Goal: Information Seeking & Learning: Learn about a topic

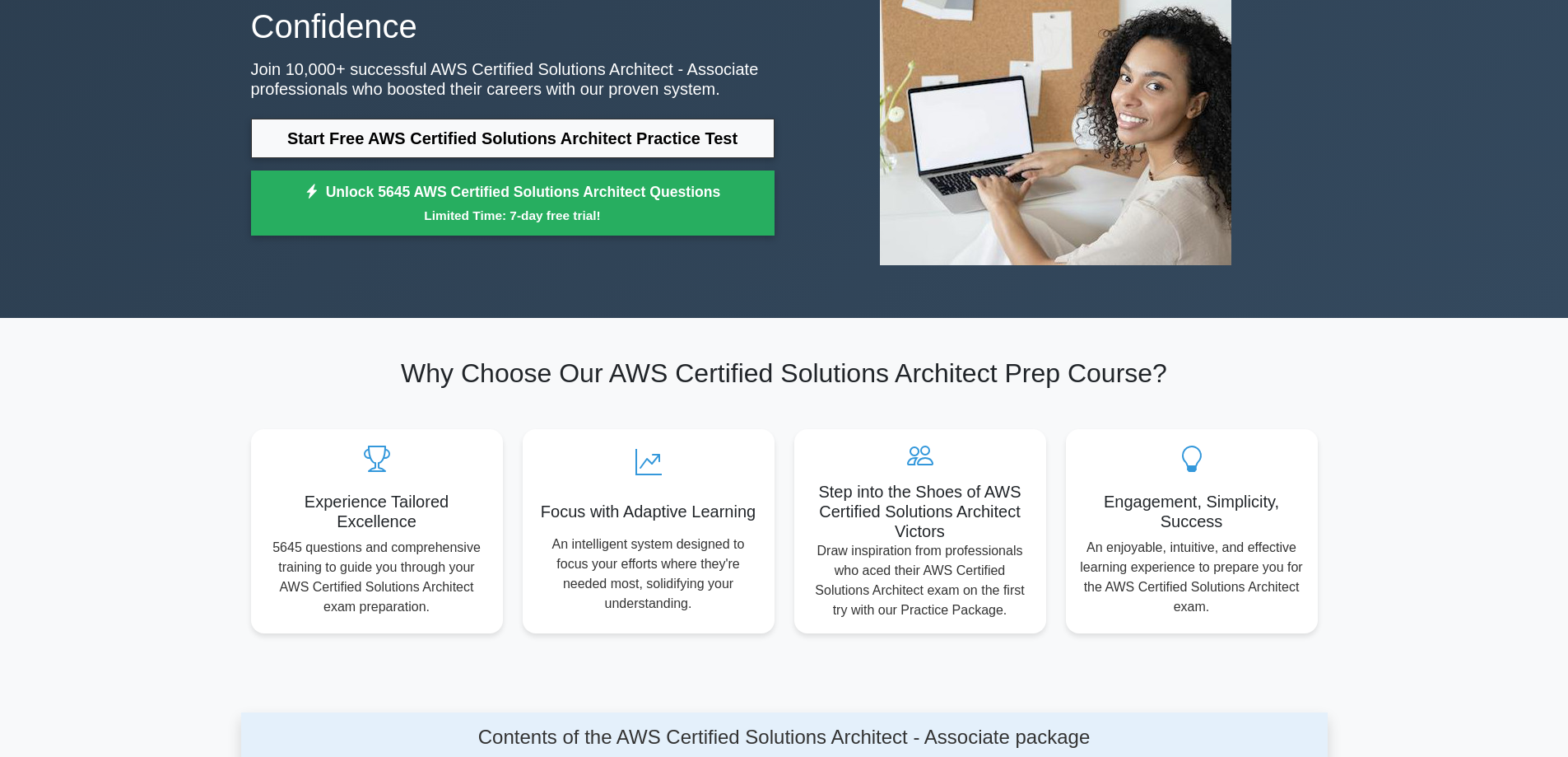
scroll to position [247, 0]
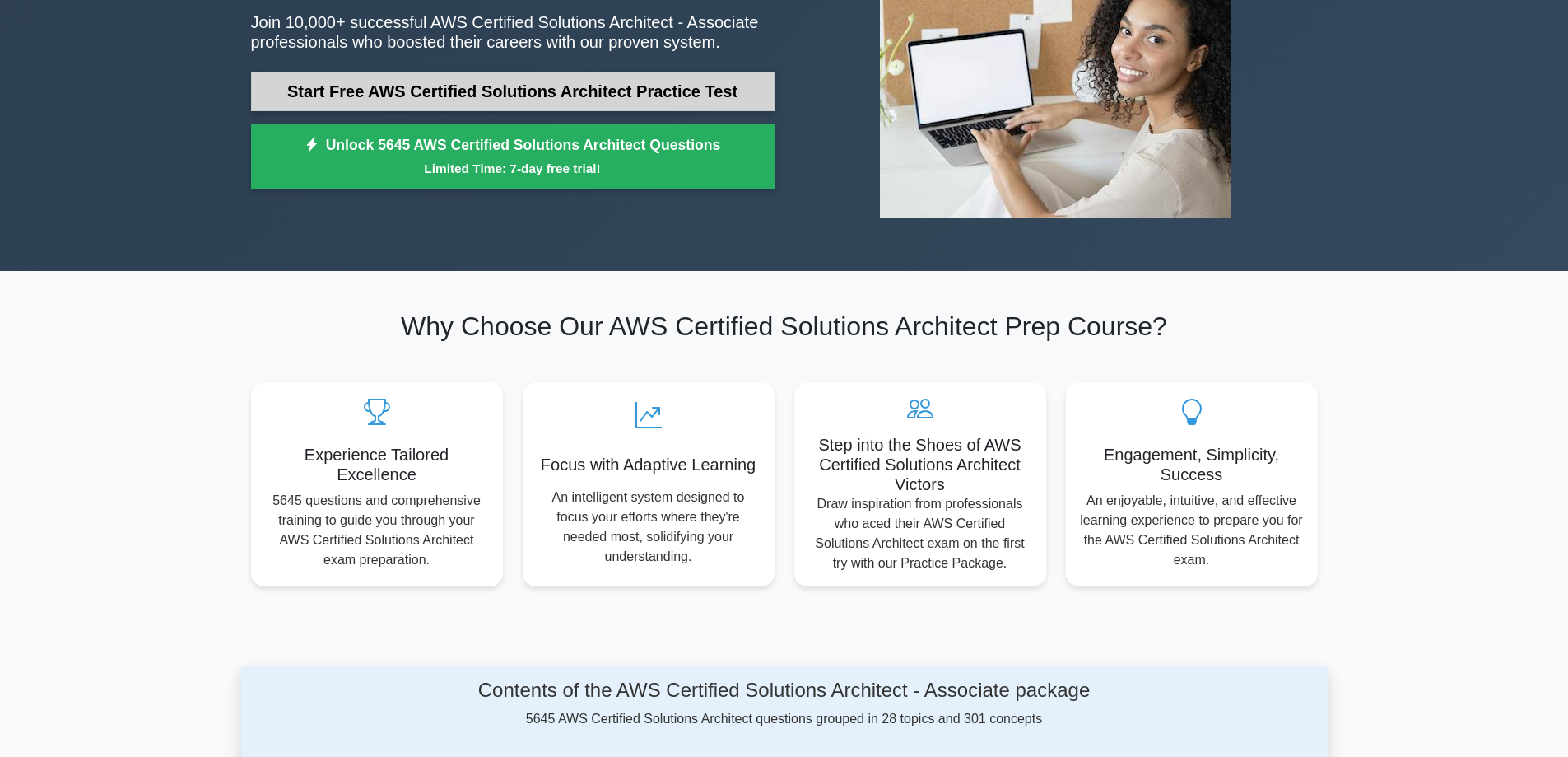
click at [603, 95] on link "Start Free AWS Certified Solutions Architect Practice Test" at bounding box center [512, 91] width 524 height 39
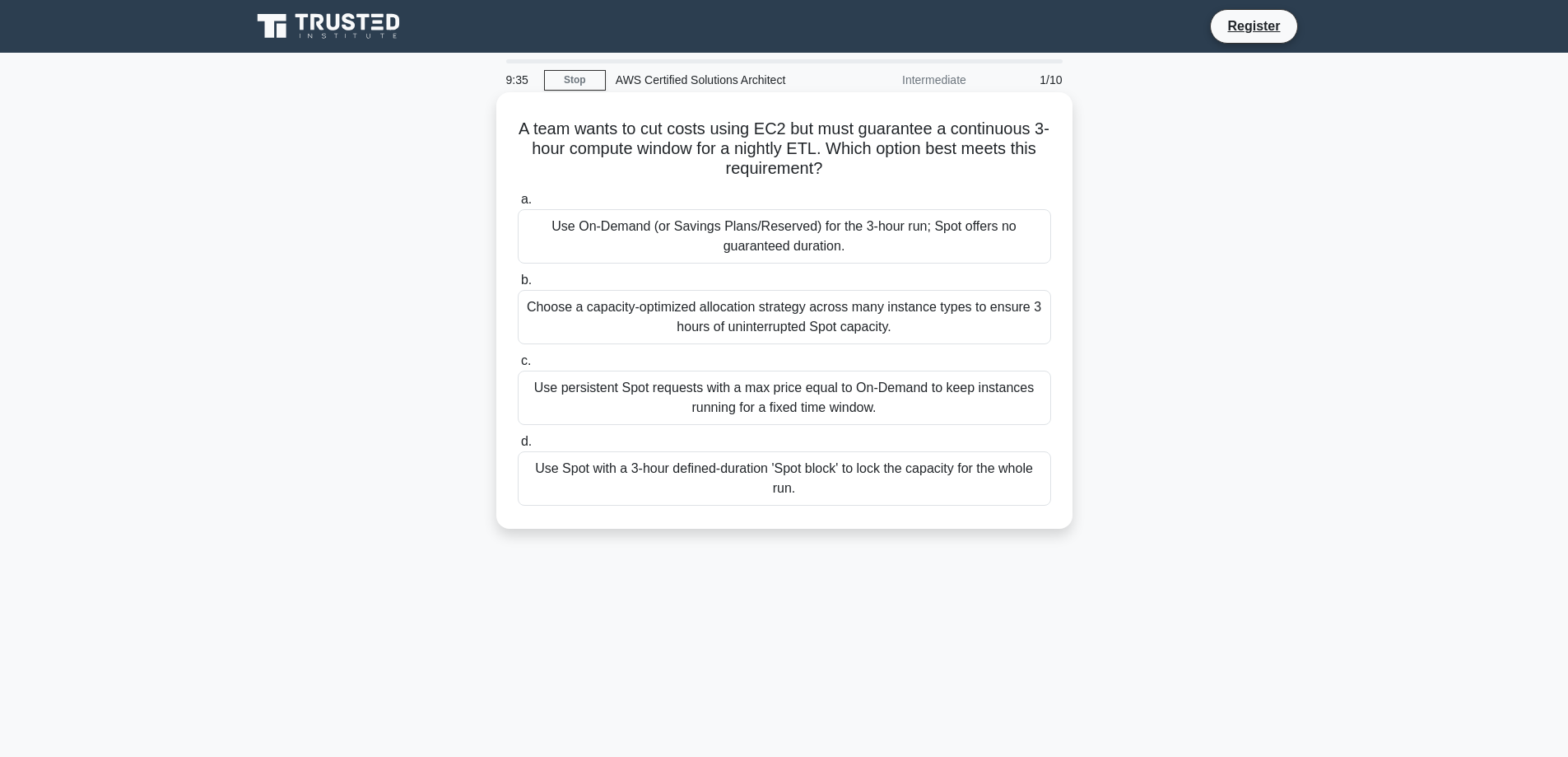
click at [901, 377] on div "Use persistent Spot requests with a max price equal to On-Demand to keep instan…" at bounding box center [784, 397] width 533 height 54
click at [518, 366] on input "c. Use persistent Spot requests with a max price equal to On-Demand to keep ins…" at bounding box center [518, 361] width 0 height 10
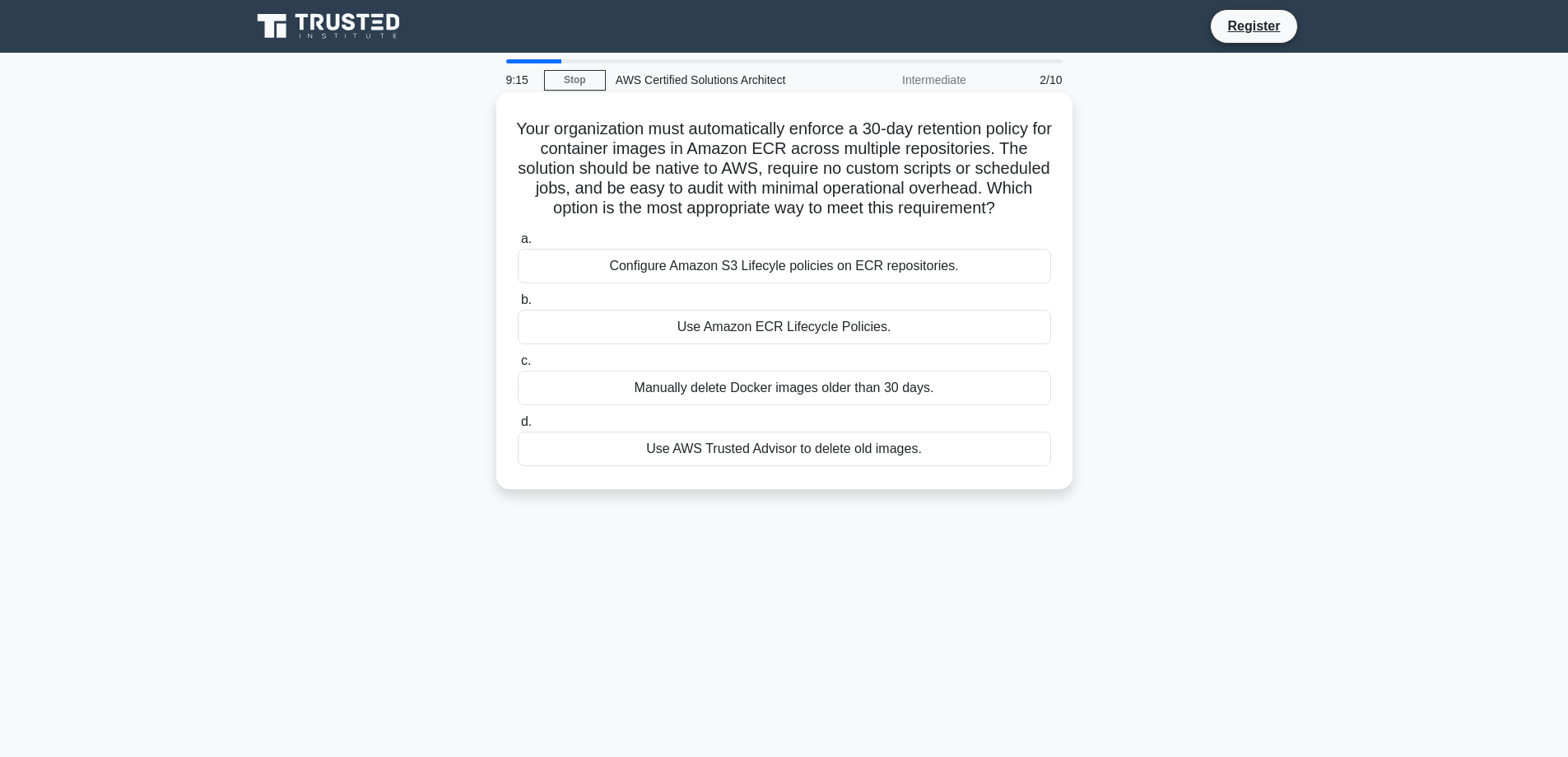
click at [842, 283] on div "Configure Amazon S3 Lifecyle policies on ECR repositories." at bounding box center [784, 265] width 533 height 35
click at [518, 245] on input "a. Configure Amazon S3 Lifecyle policies on ECR repositories." at bounding box center [518, 239] width 0 height 10
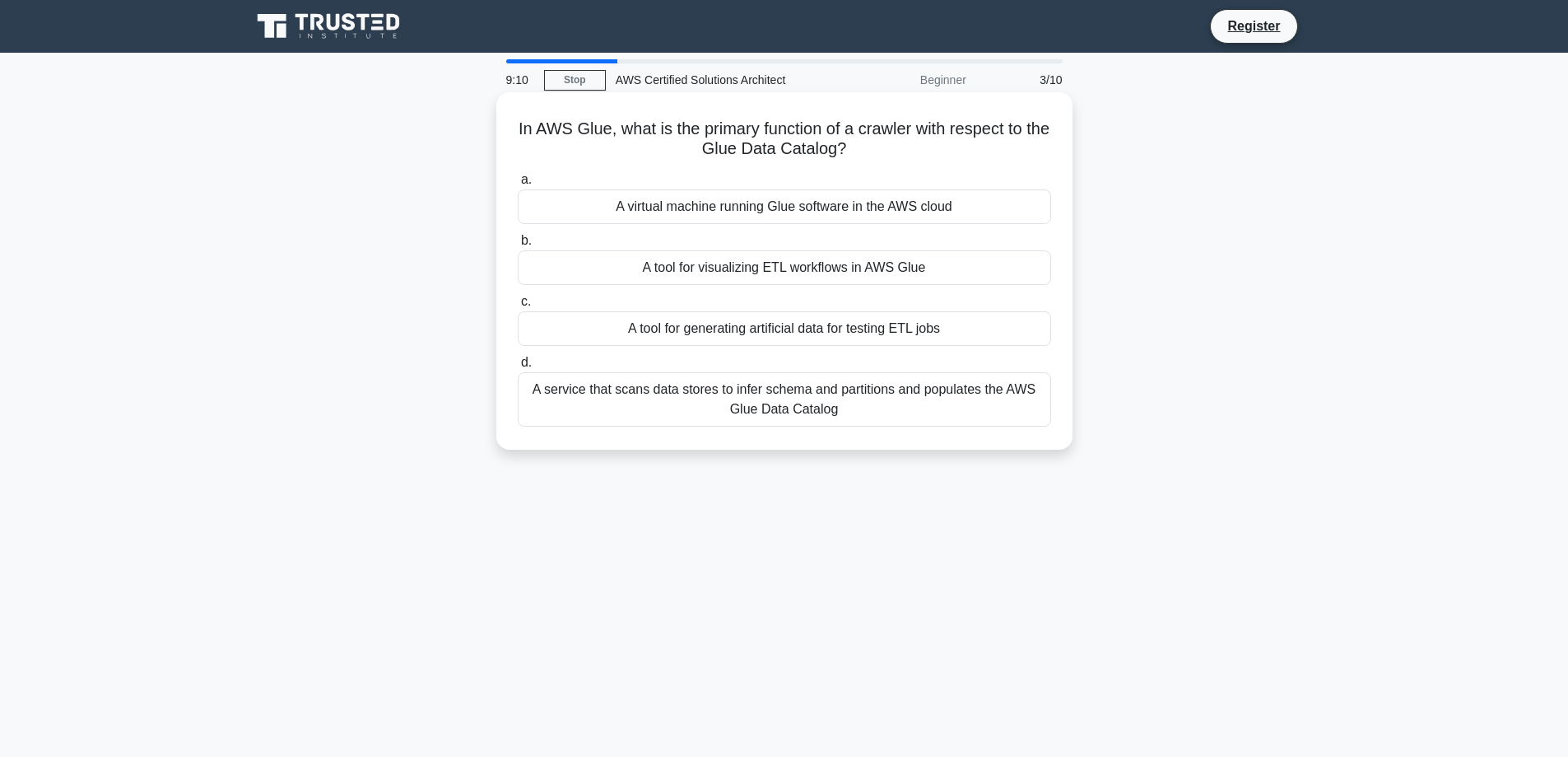
click at [808, 269] on div "A tool for visualizing ETL workflows in AWS Glue" at bounding box center [784, 267] width 533 height 35
click at [518, 246] on input "b. A tool for visualizing ETL workflows in AWS Glue" at bounding box center [518, 240] width 0 height 10
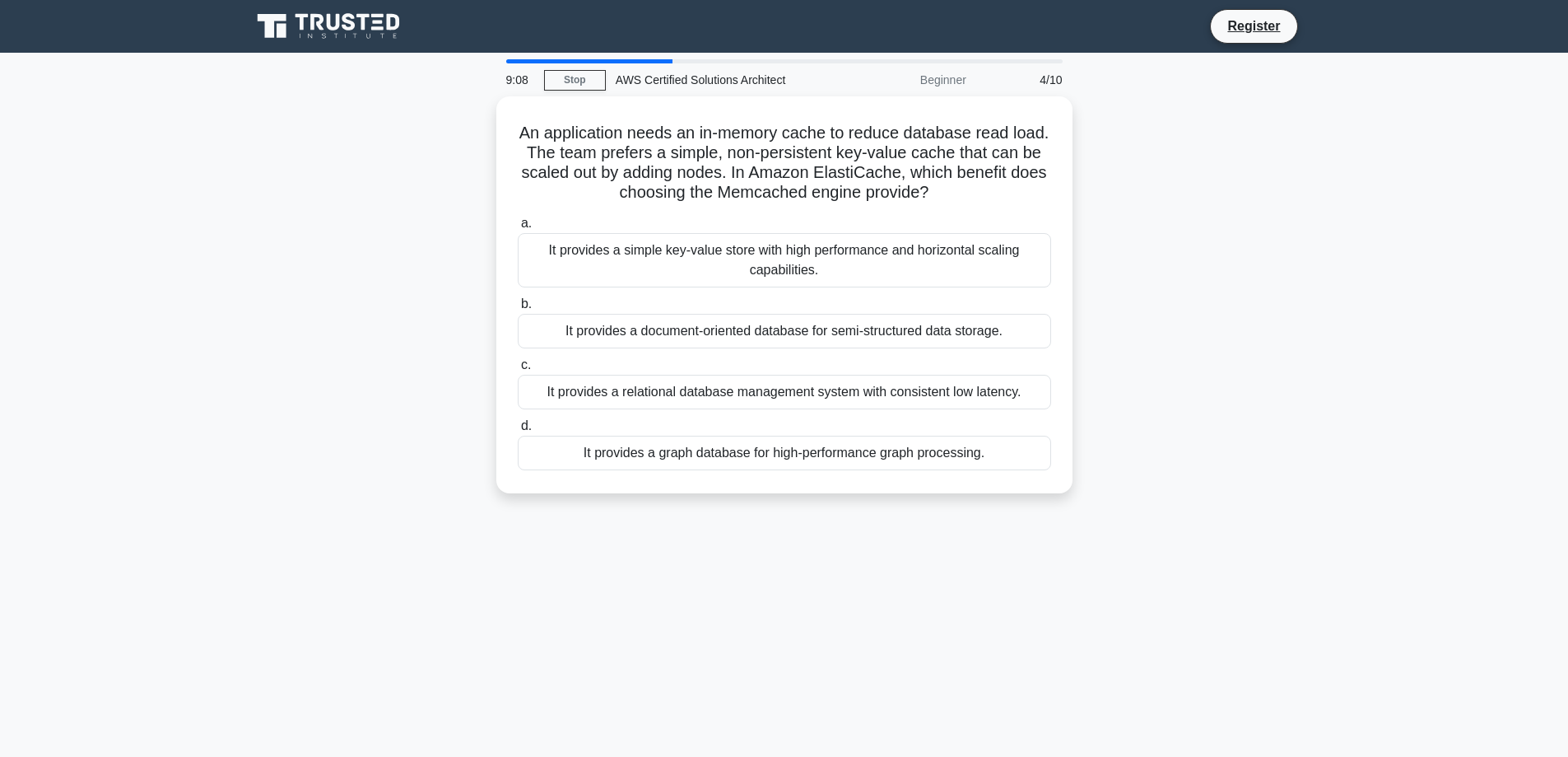
click at [808, 269] on div "It provides a simple key-value store with high performance and horizontal scali…" at bounding box center [784, 260] width 533 height 54
click at [518, 229] on input "a. It provides a simple key-value store with high performance and horizontal sc…" at bounding box center [518, 223] width 0 height 10
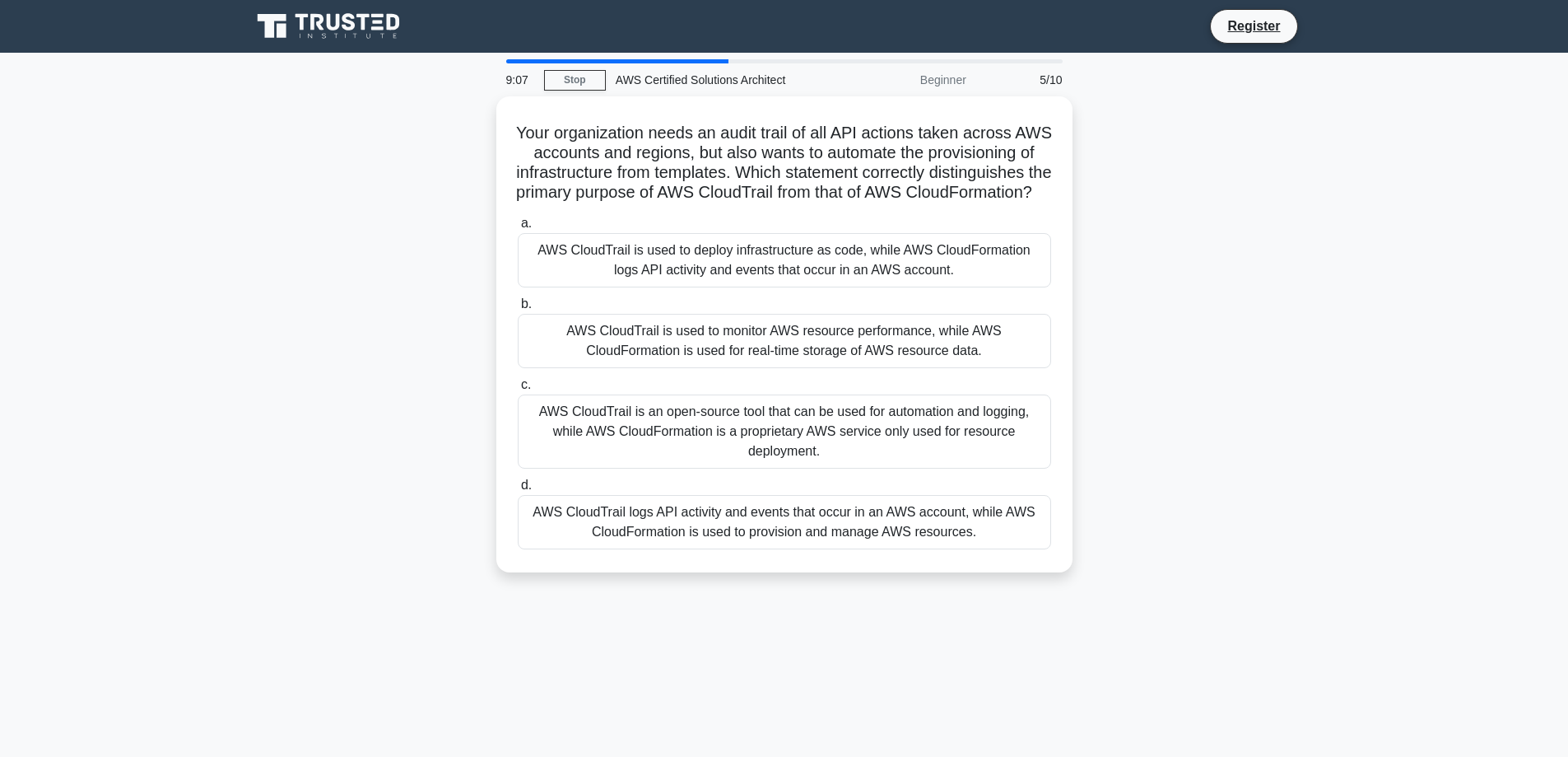
click at [808, 269] on div "AWS CloudTrail is used to deploy infrastructure as code, while AWS CloudFormati…" at bounding box center [784, 260] width 533 height 54
click at [518, 229] on input "a. AWS CloudTrail is used to deploy infrastructure as code, while AWS CloudForm…" at bounding box center [518, 223] width 0 height 10
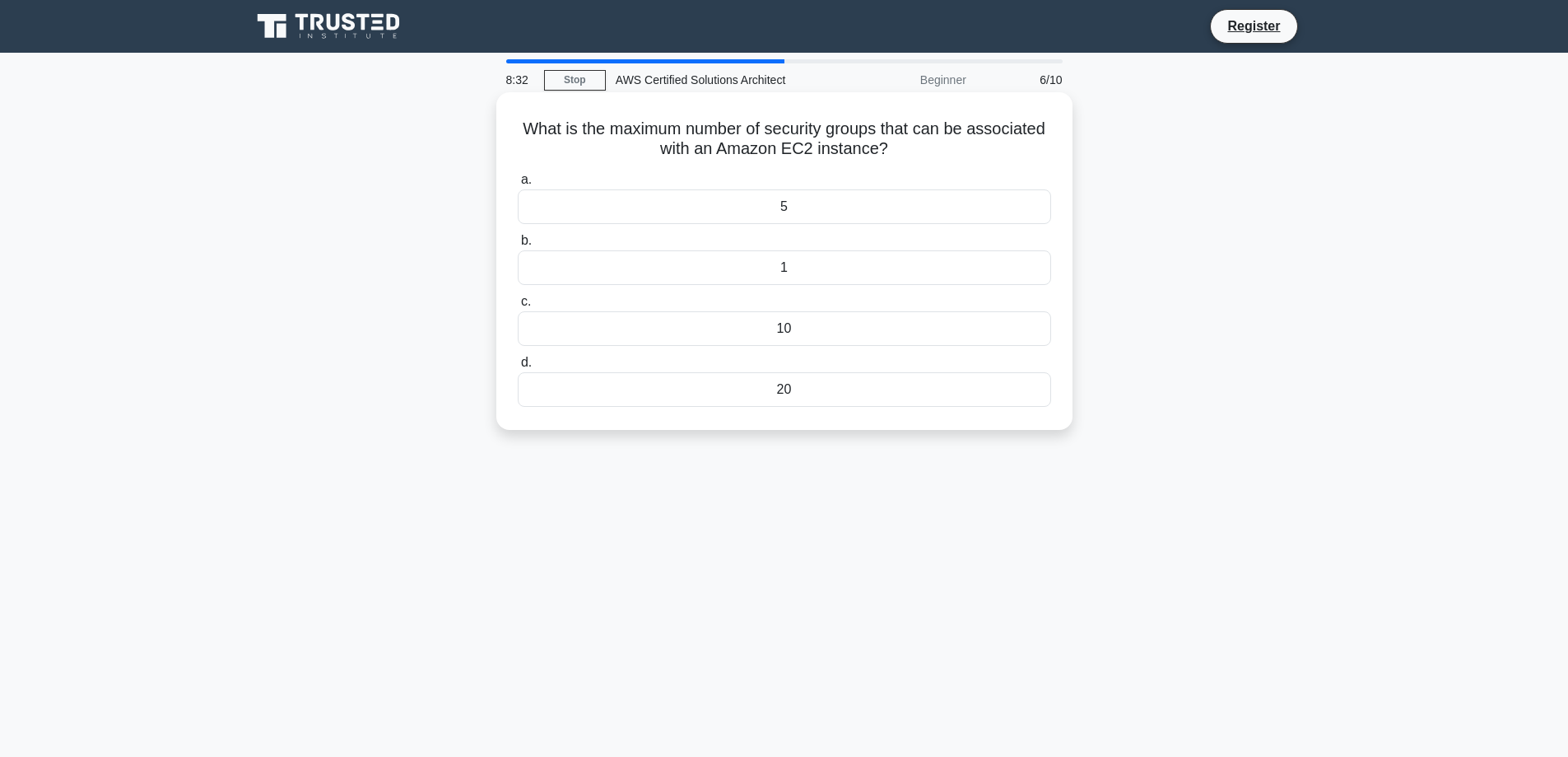
click at [717, 334] on div "10" at bounding box center [784, 328] width 533 height 35
click at [518, 307] on input "c. 10" at bounding box center [518, 301] width 0 height 10
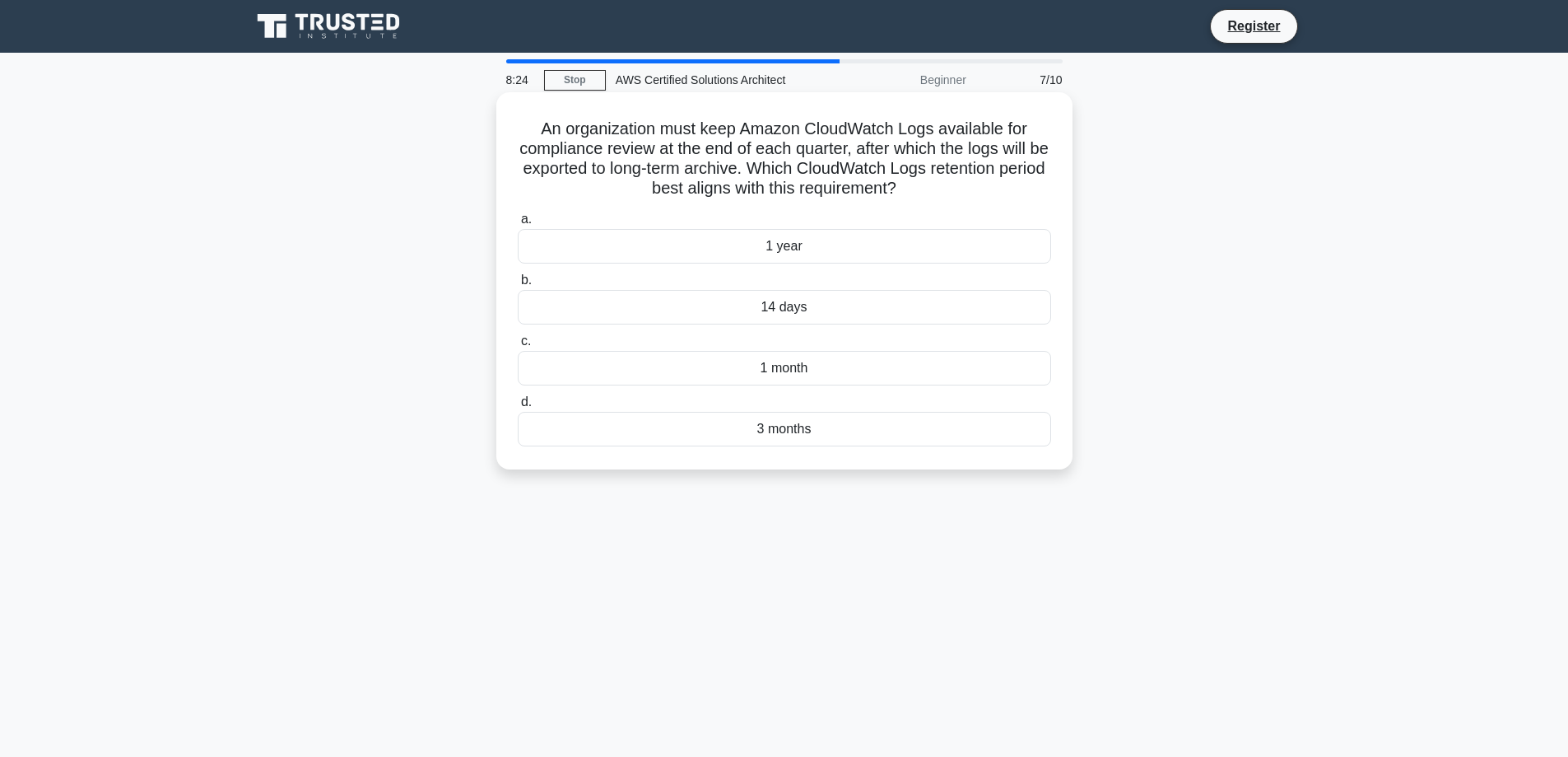
click at [750, 249] on div "1 year" at bounding box center [784, 245] width 533 height 35
click at [518, 225] on input "a. 1 year" at bounding box center [518, 218] width 0 height 10
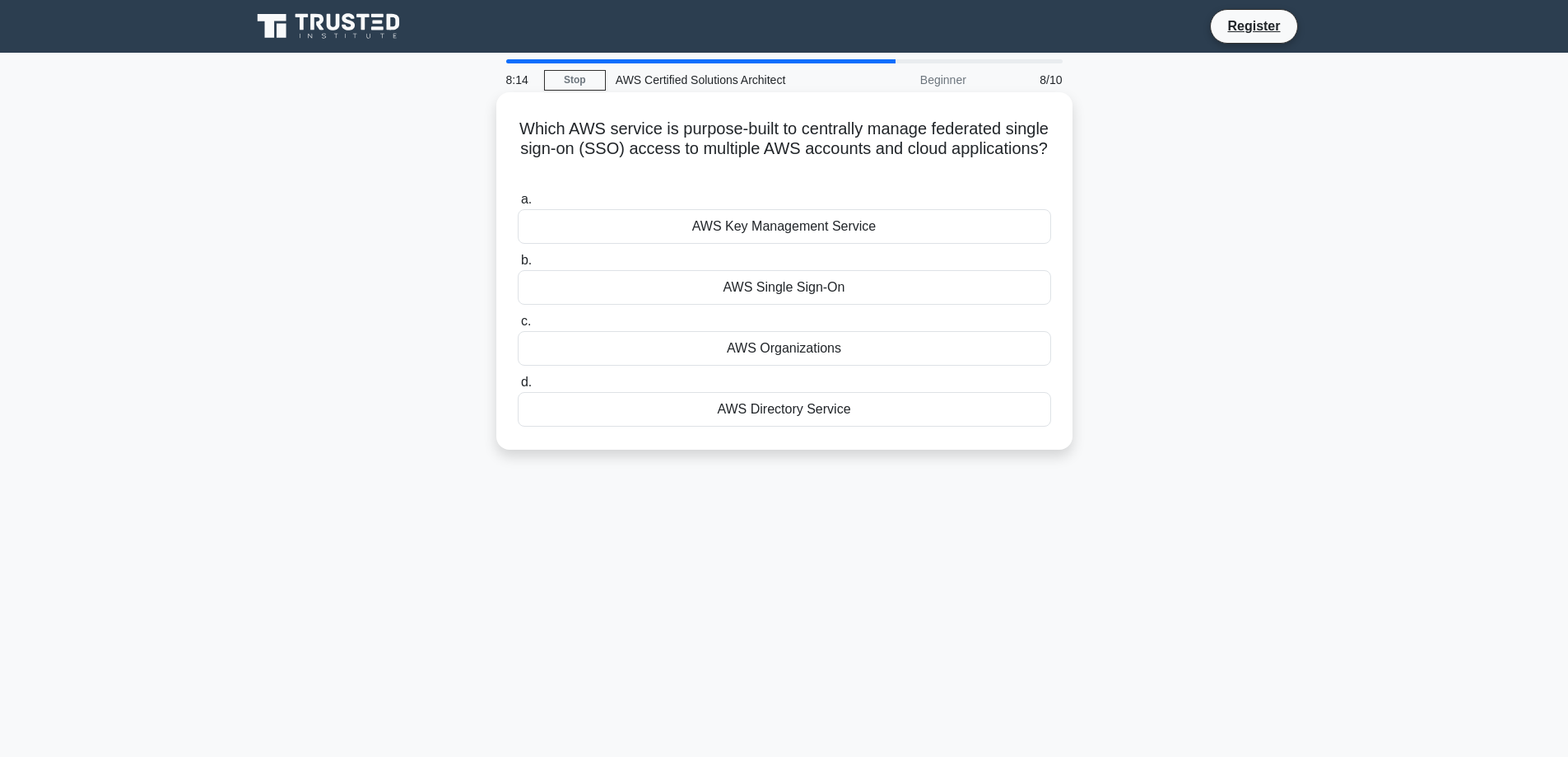
click at [762, 275] on div "AWS Single Sign-On" at bounding box center [784, 287] width 533 height 35
click at [518, 266] on input "b. AWS Single Sign-On" at bounding box center [518, 260] width 0 height 10
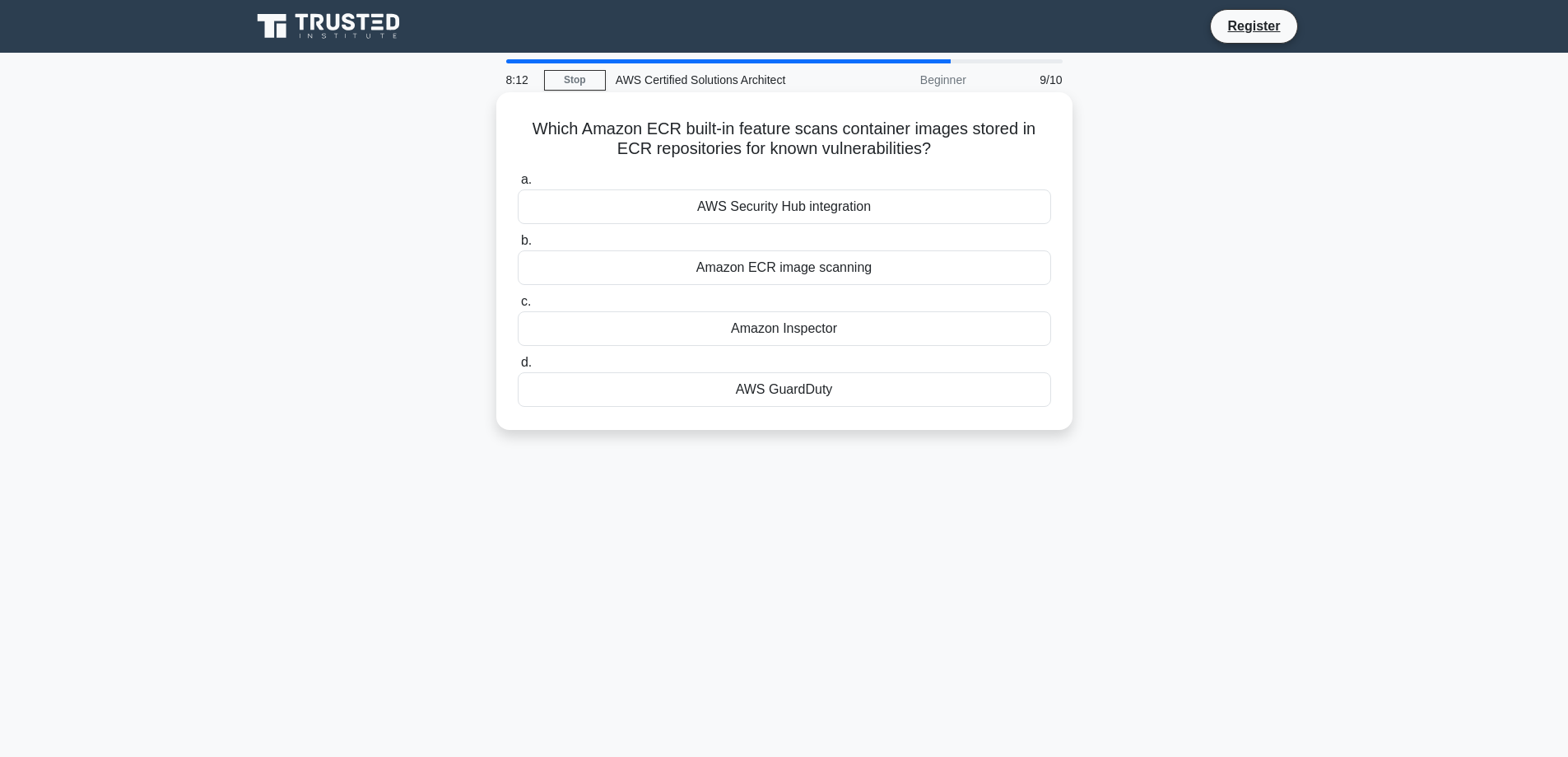
click at [762, 272] on div "Amazon ECR image scanning" at bounding box center [784, 267] width 533 height 35
click at [518, 246] on input "b. Amazon ECR image scanning" at bounding box center [518, 240] width 0 height 10
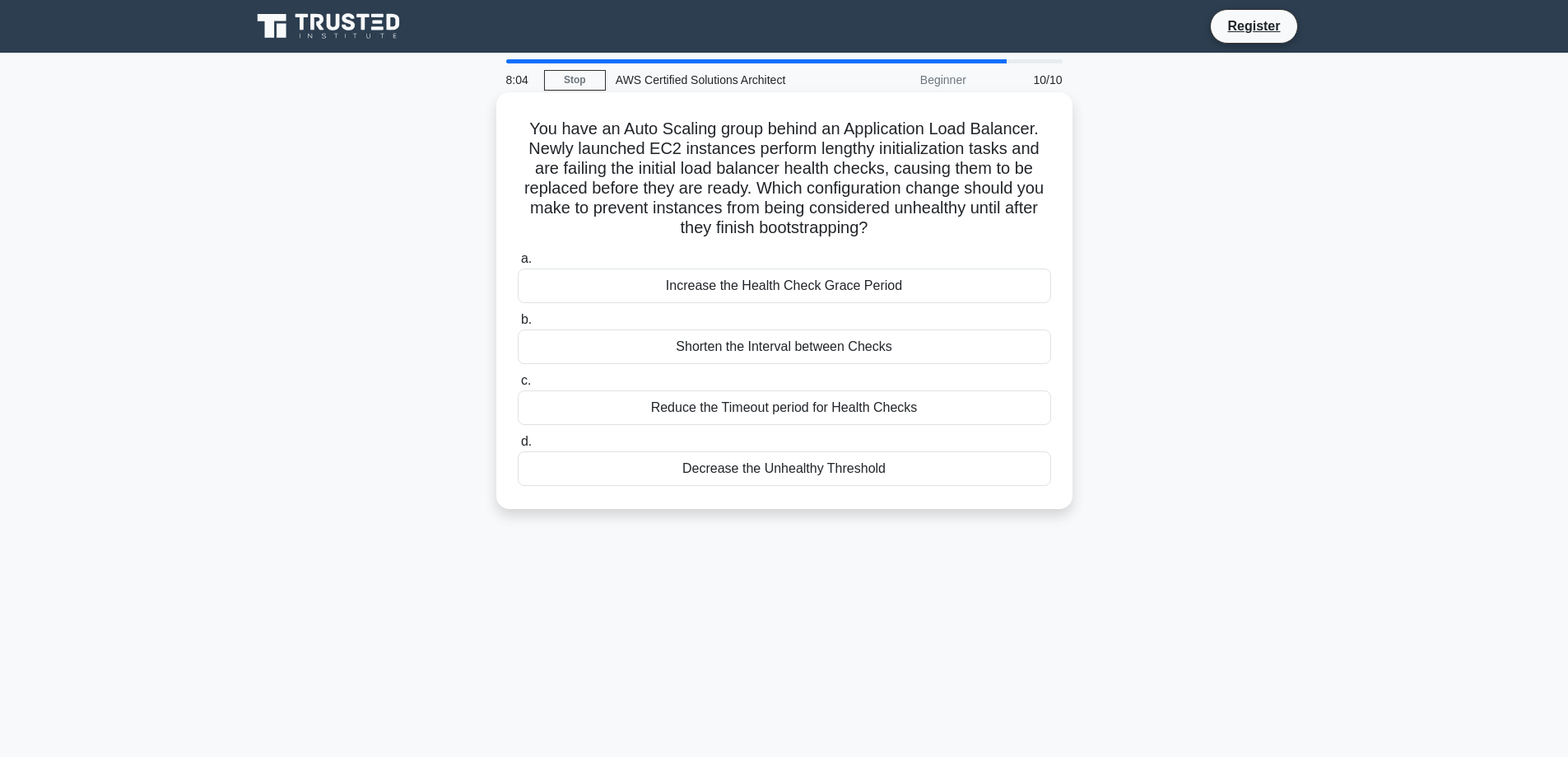
click at [762, 291] on div "Increase the Health Check Grace Period" at bounding box center [784, 285] width 533 height 35
click at [518, 264] on input "a. Increase the Health Check Grace Period" at bounding box center [518, 259] width 0 height 10
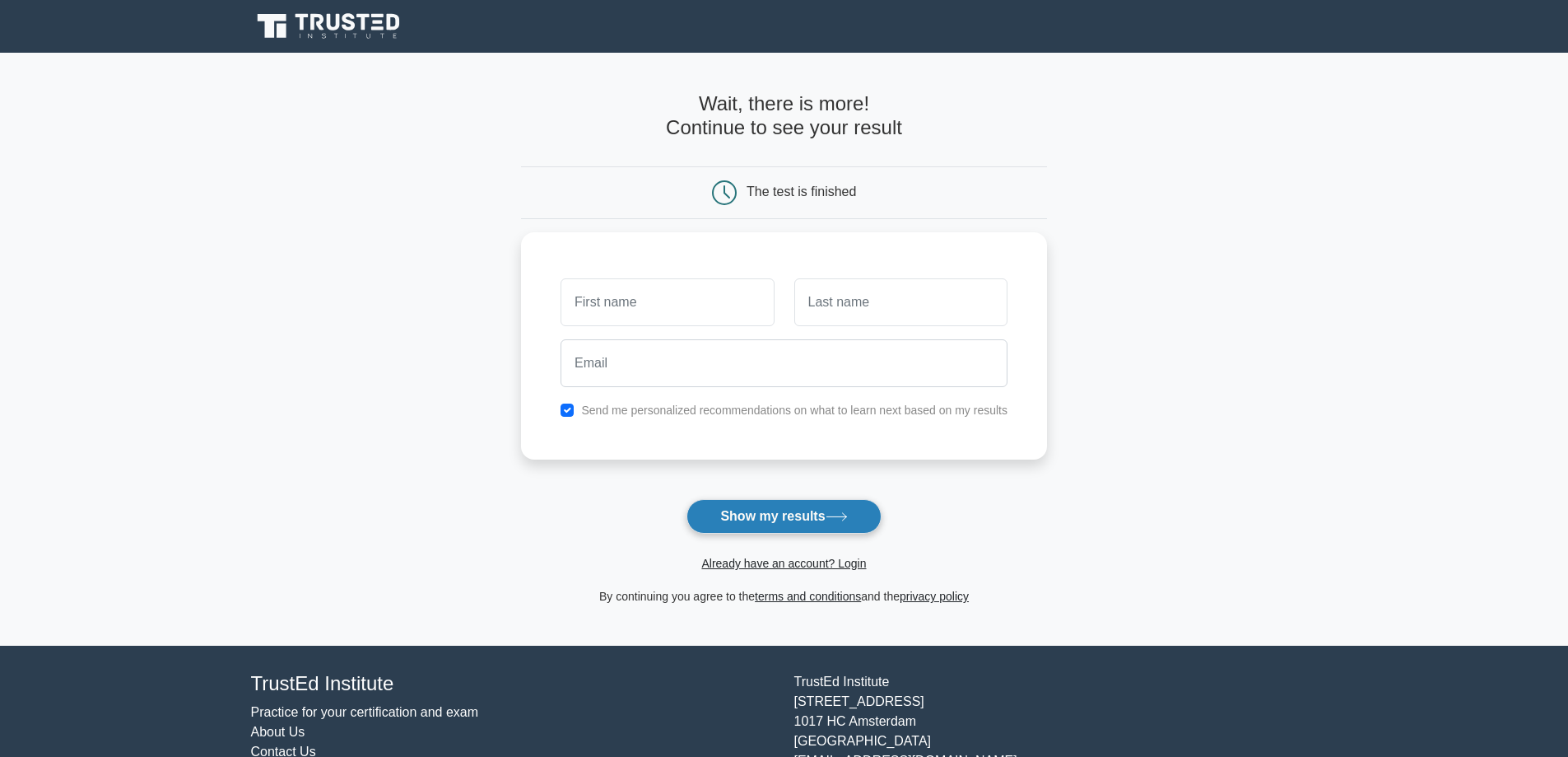
click at [810, 519] on button "Show my results" at bounding box center [783, 516] width 194 height 35
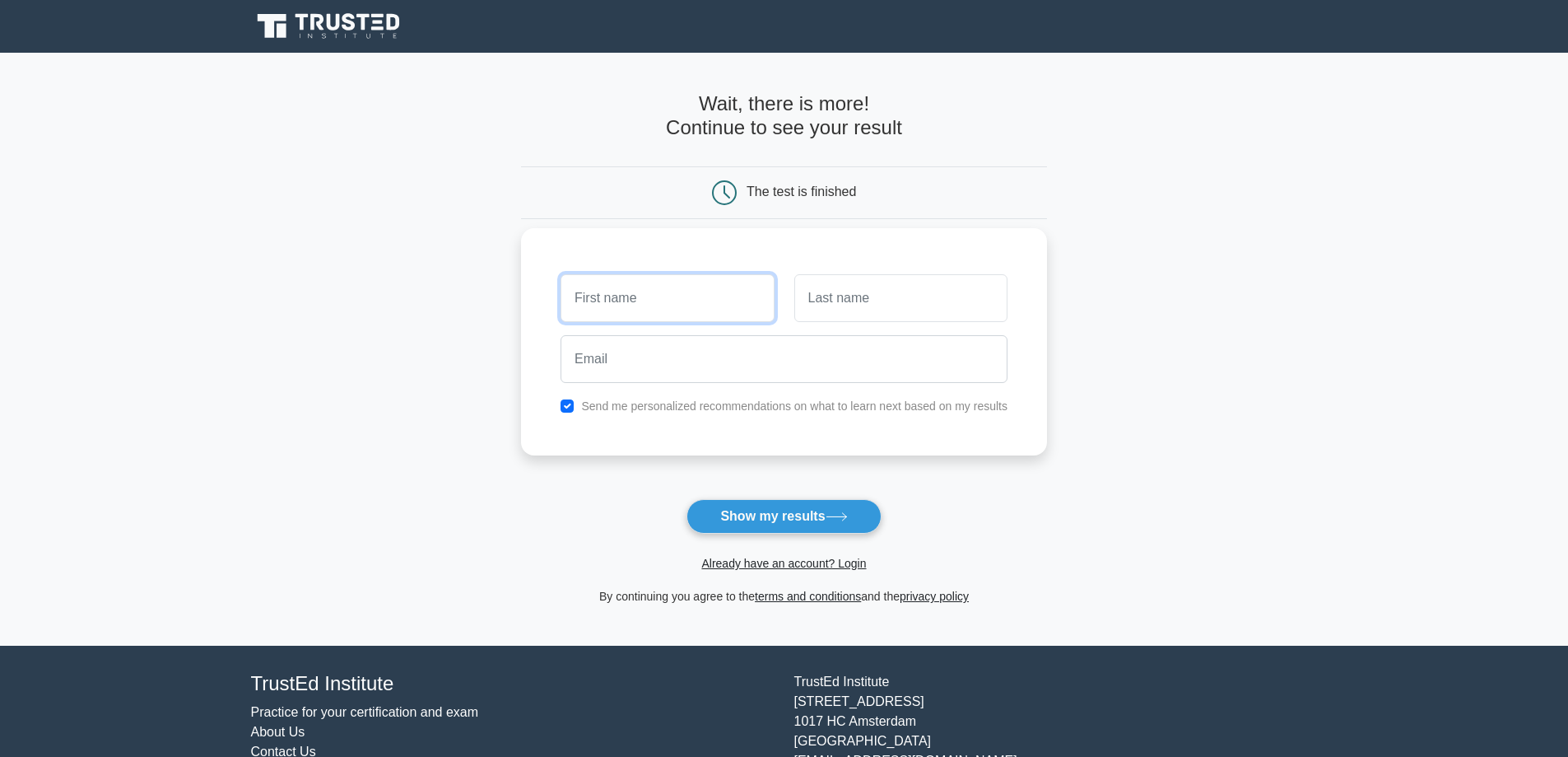
click at [678, 297] on input "text" at bounding box center [667, 298] width 214 height 48
type input "[PERSON_NAME]"
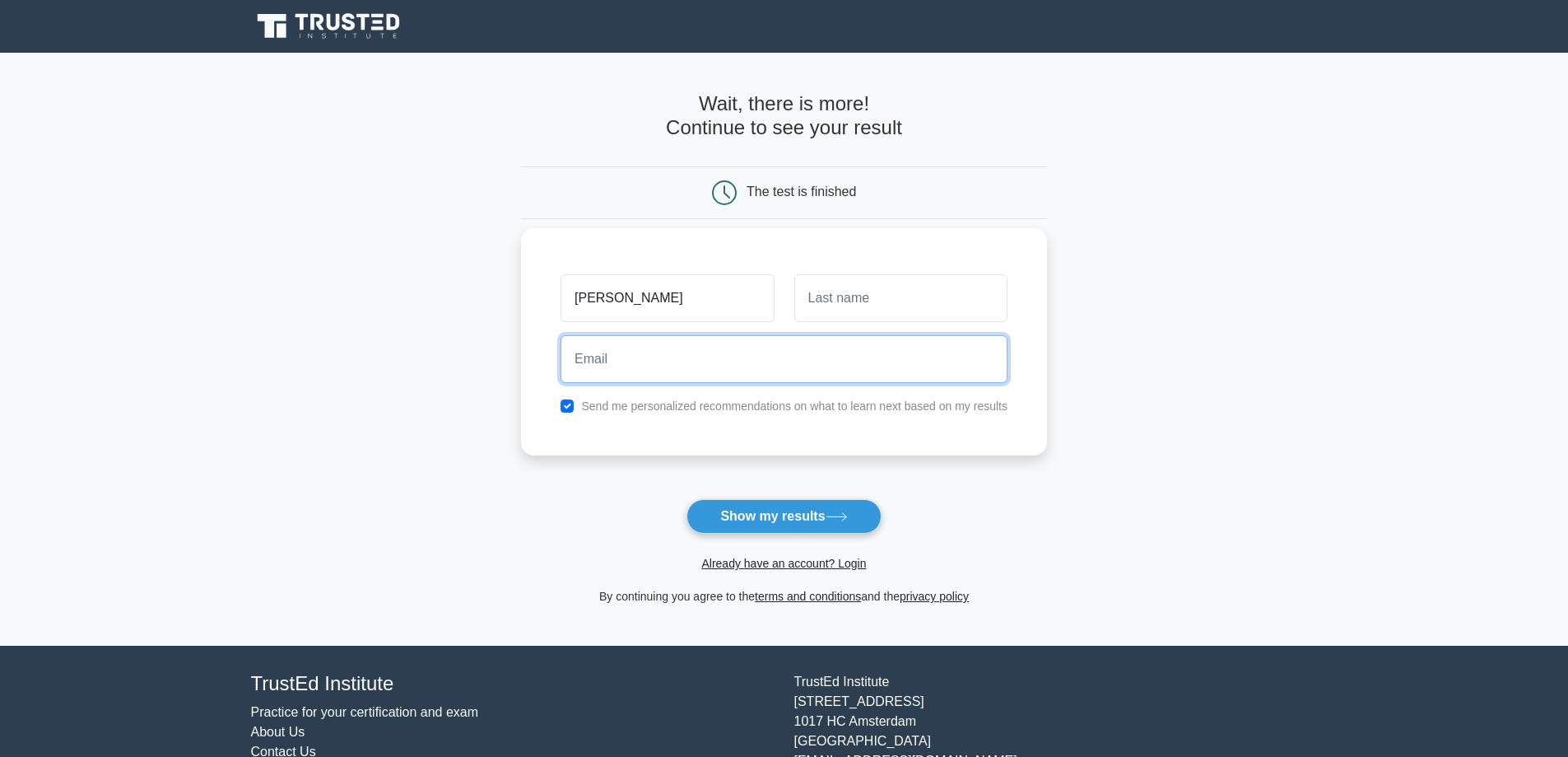
click at [732, 366] on input "email" at bounding box center [783, 359] width 447 height 48
type input "gunjanpurwar1832000@gmail.com"
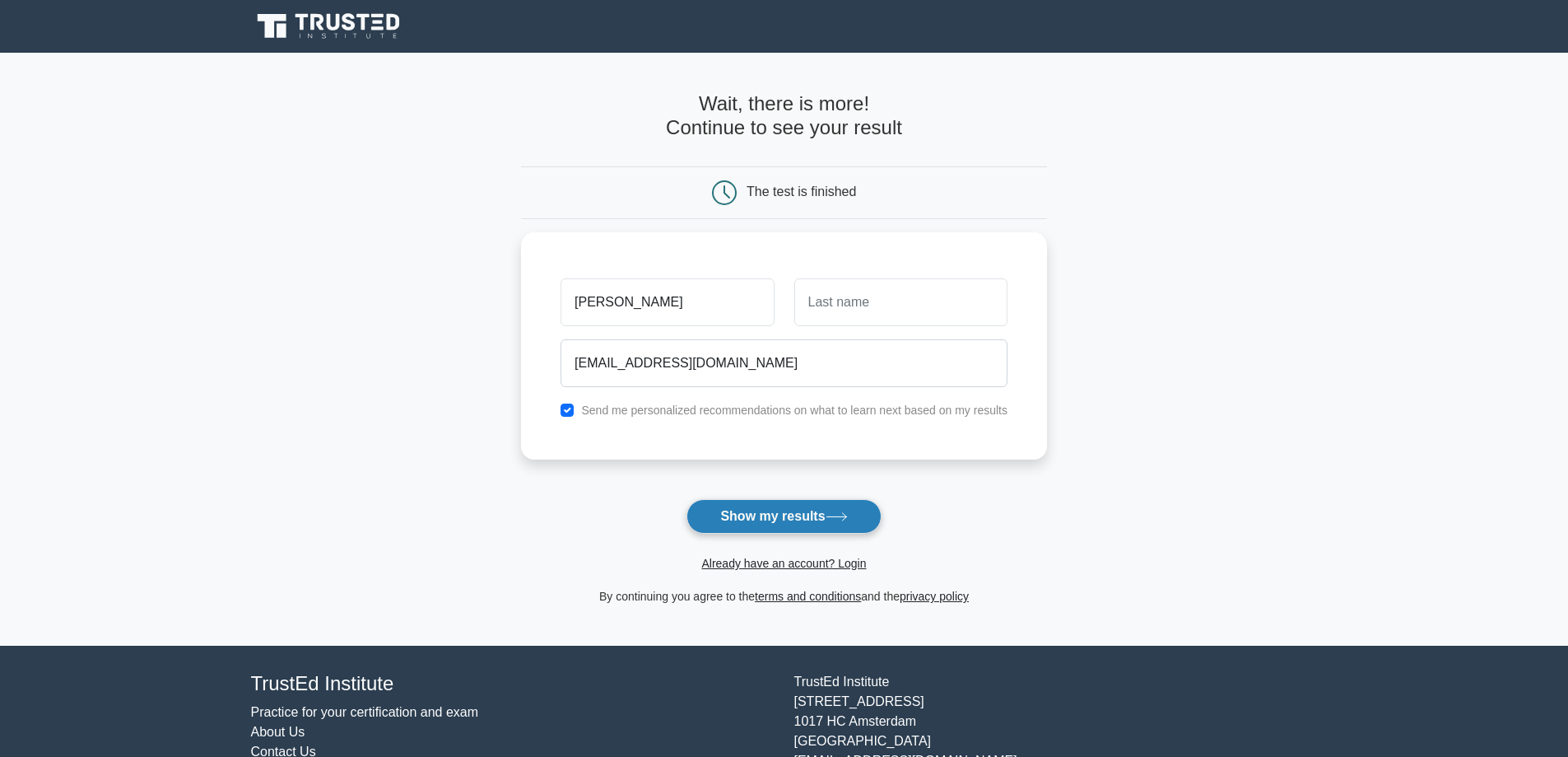
click at [762, 527] on button "Show my results" at bounding box center [783, 516] width 194 height 35
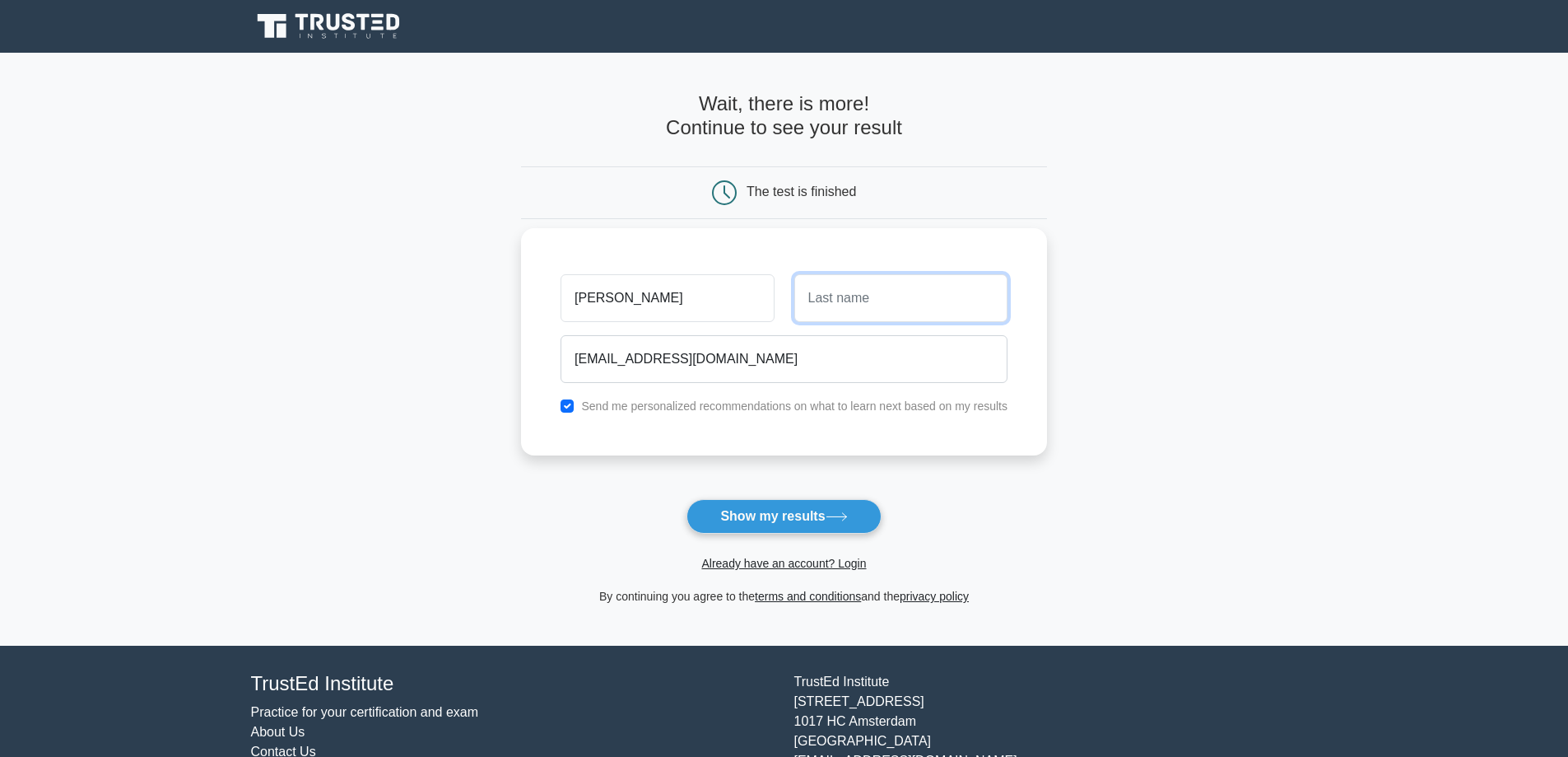
click at [813, 321] on input "text" at bounding box center [901, 298] width 214 height 48
type input "purwar"
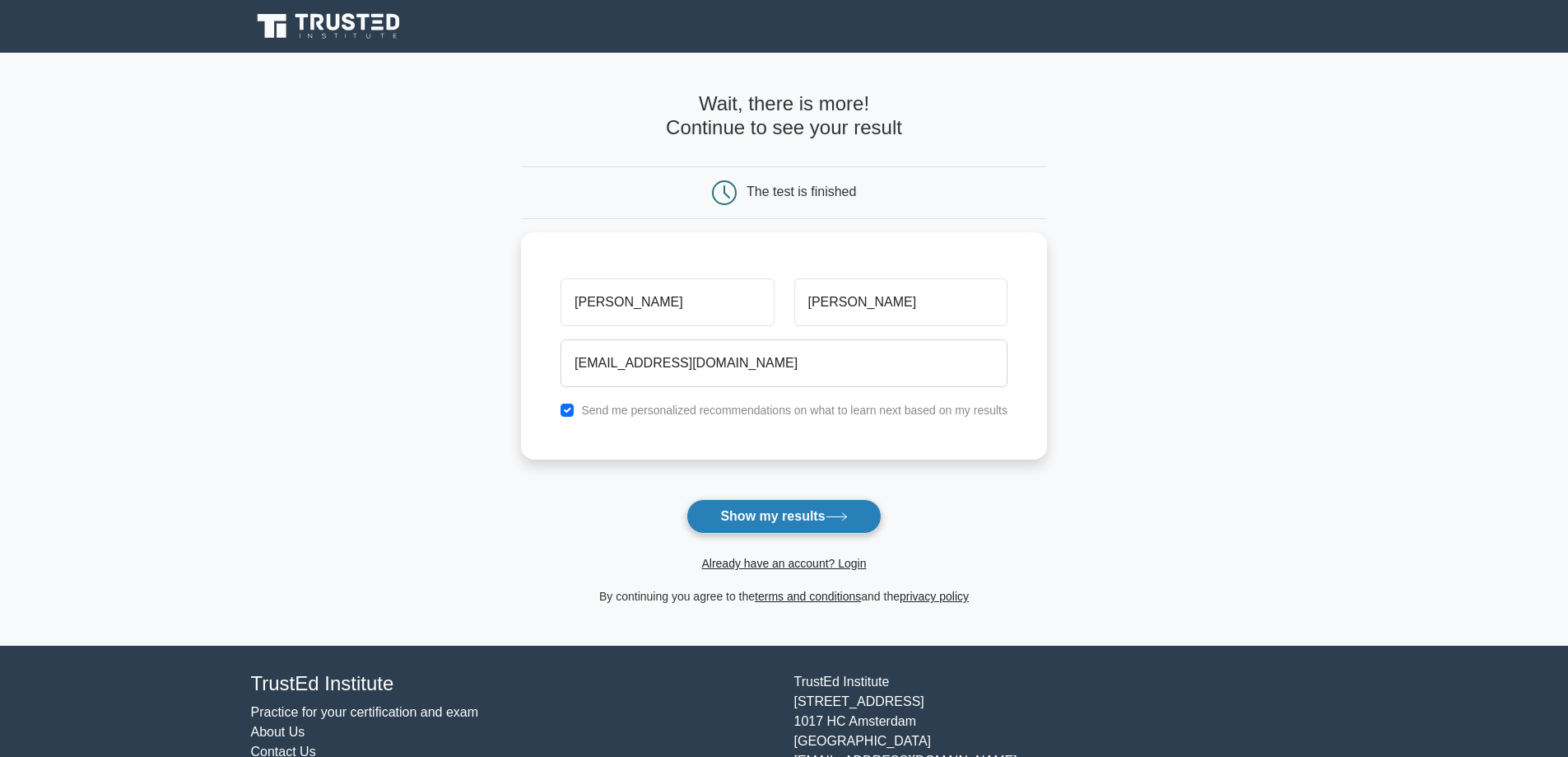
click at [813, 523] on button "Show my results" at bounding box center [783, 516] width 194 height 35
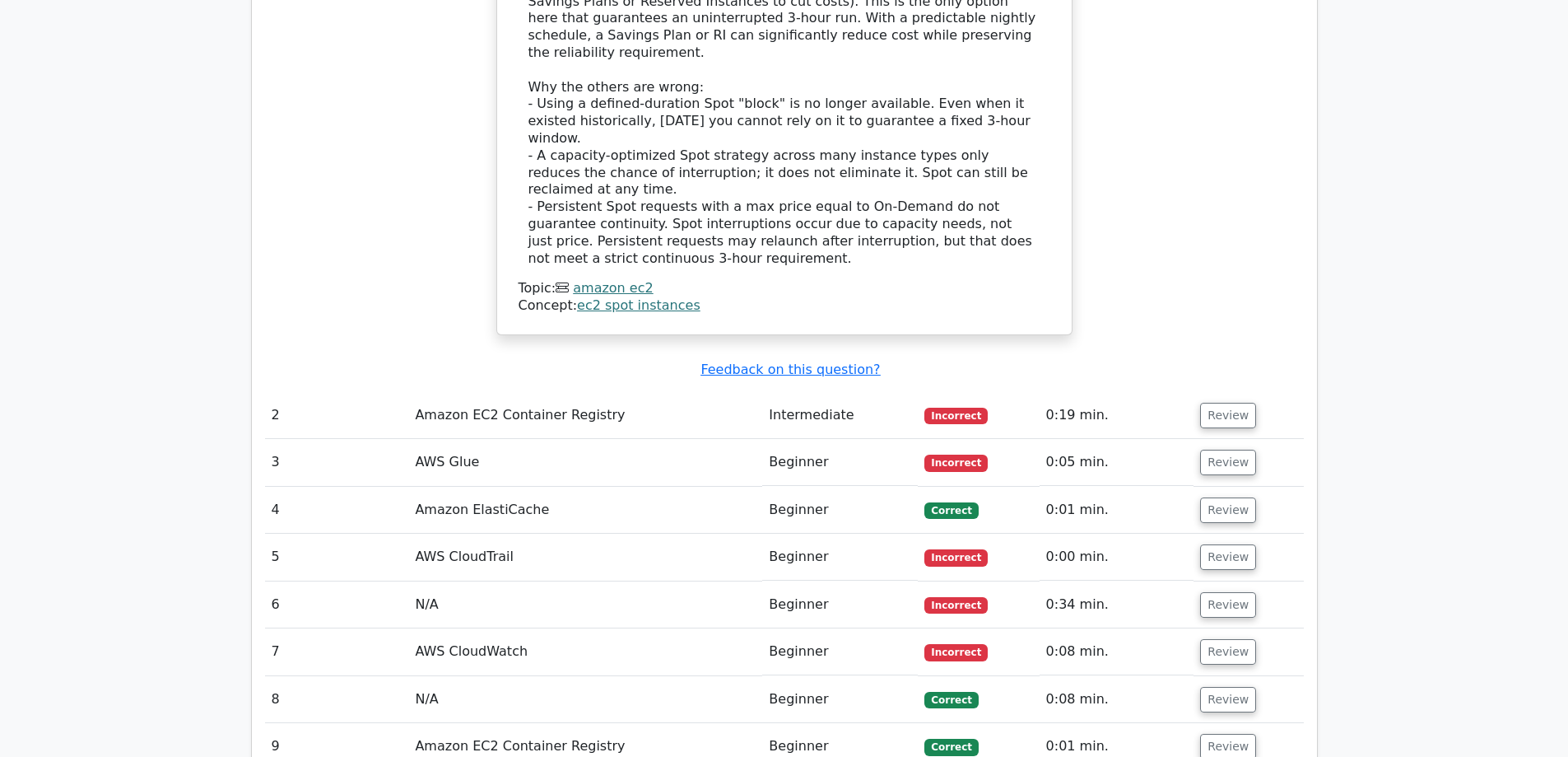
scroll to position [1976, 0]
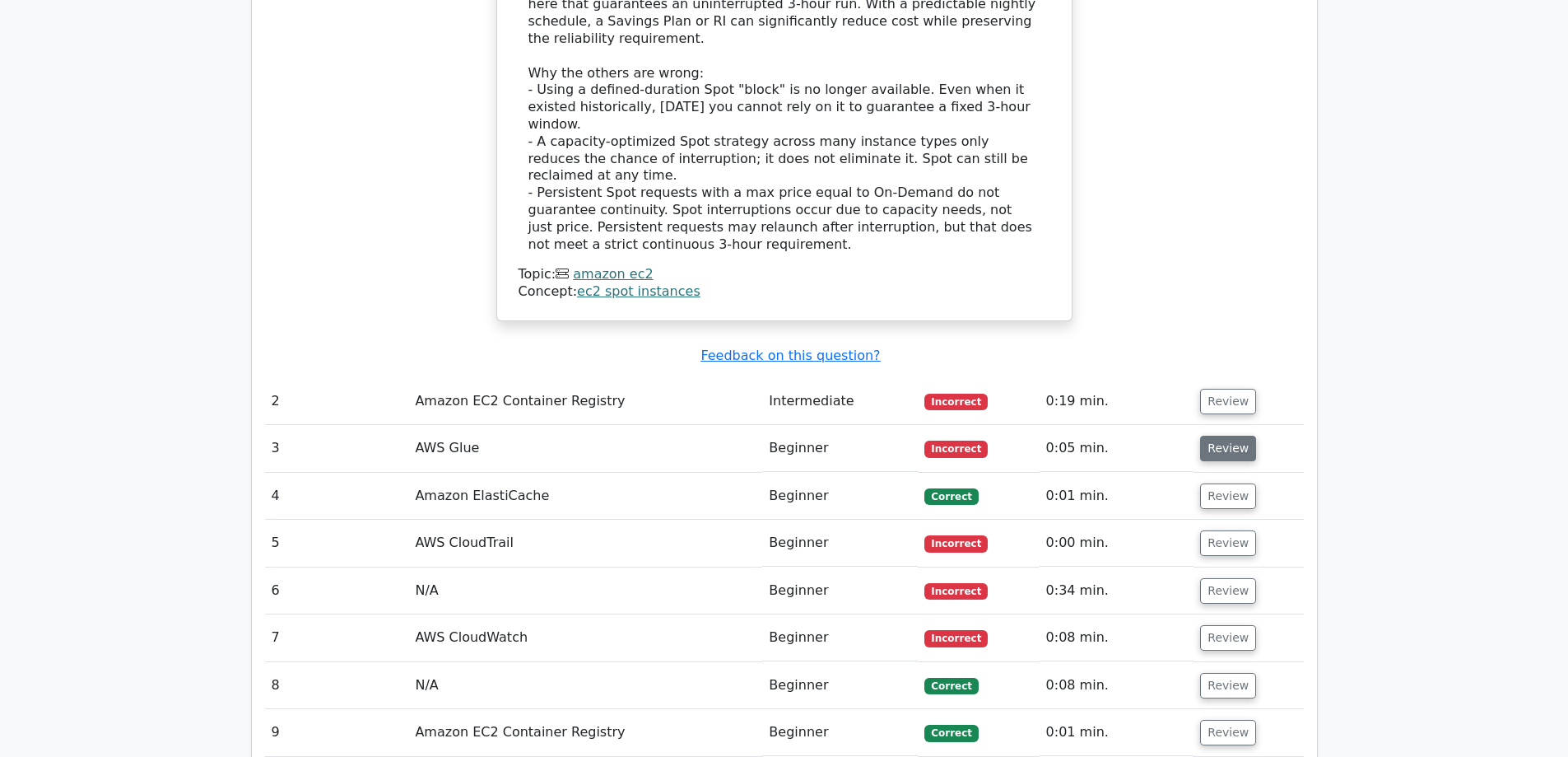
click at [1233, 436] on button "Review" at bounding box center [1228, 448] width 56 height 25
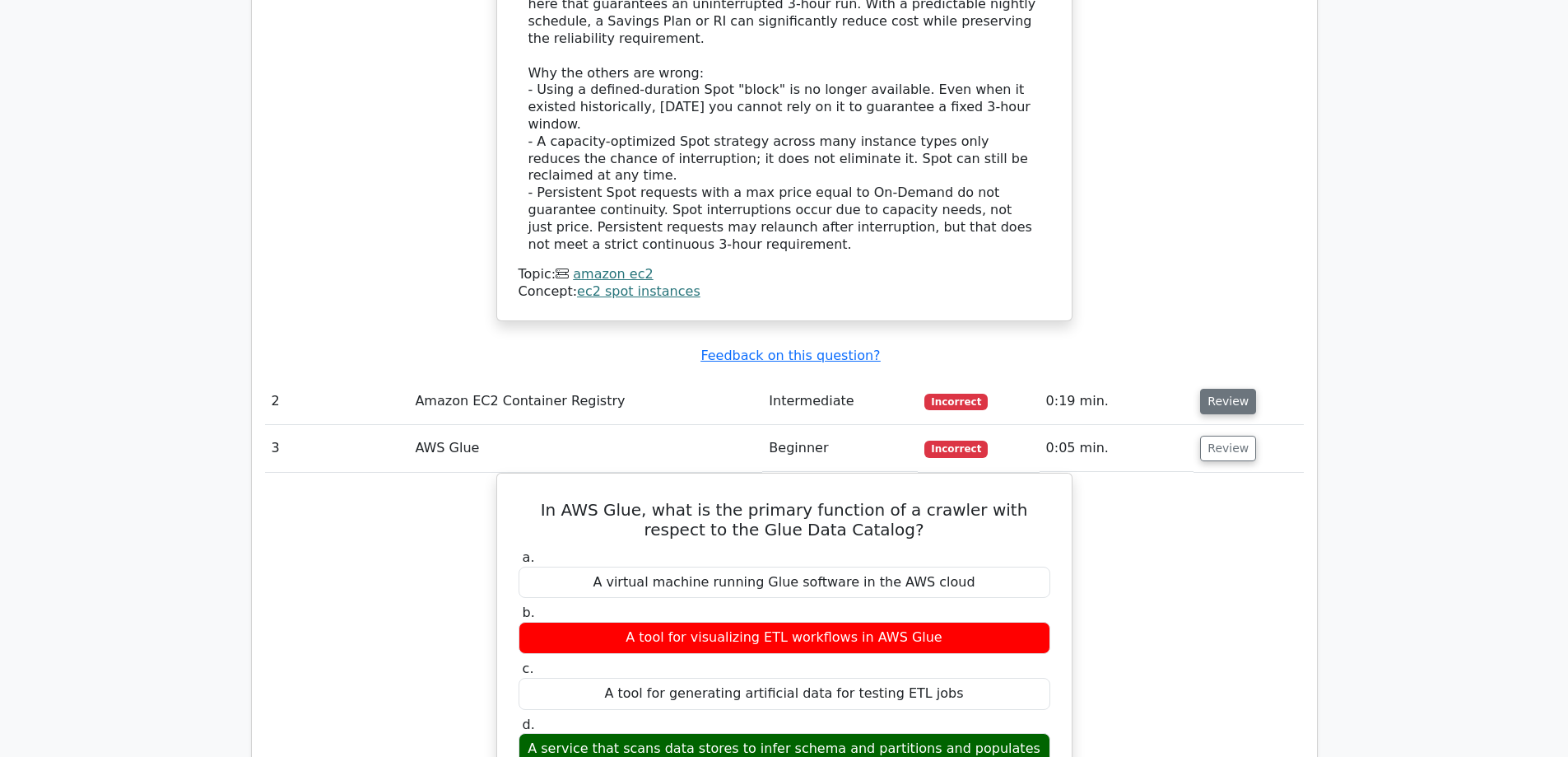
click at [1228, 389] on button "Review" at bounding box center [1228, 401] width 56 height 25
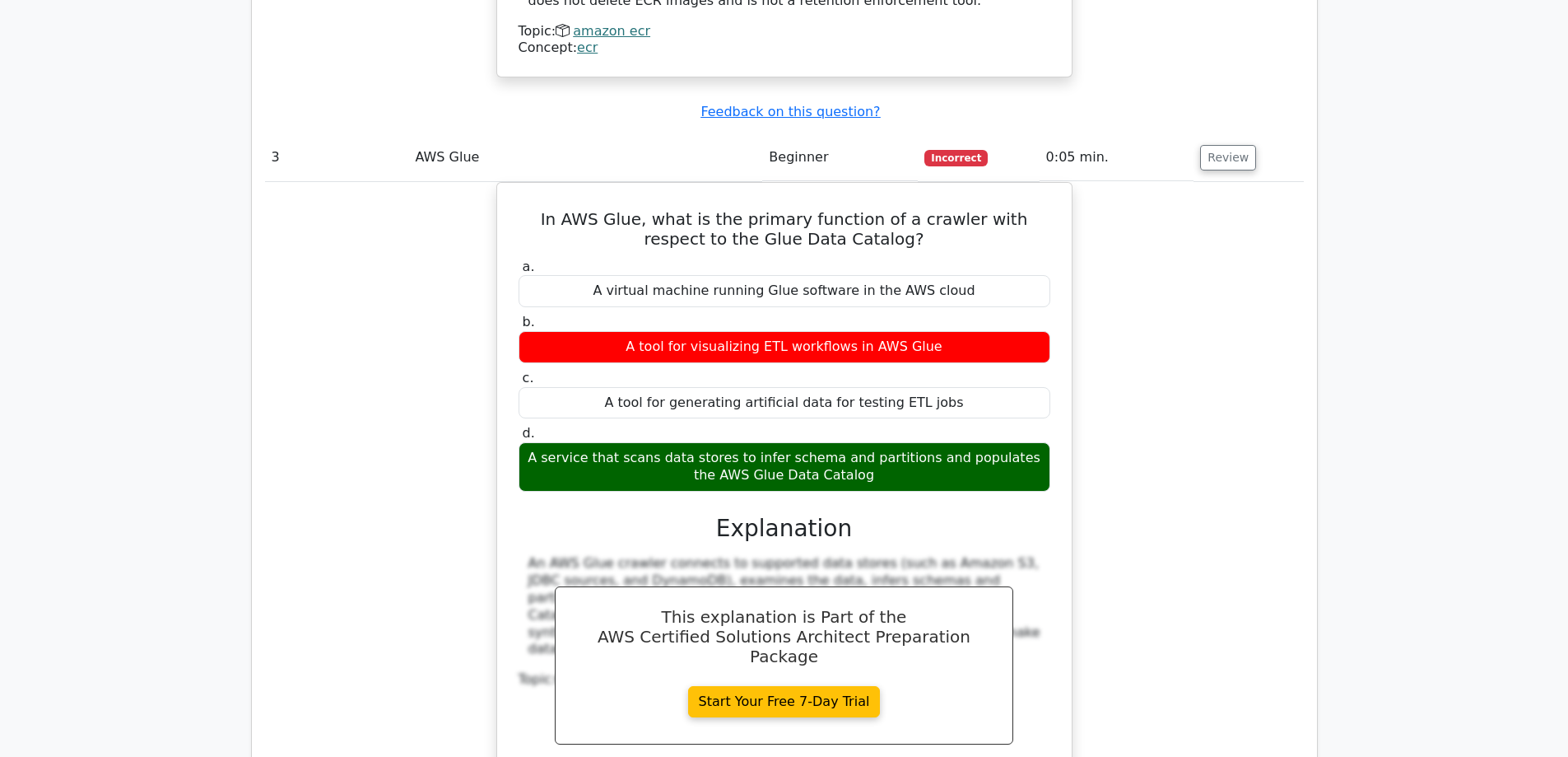
scroll to position [3293, 0]
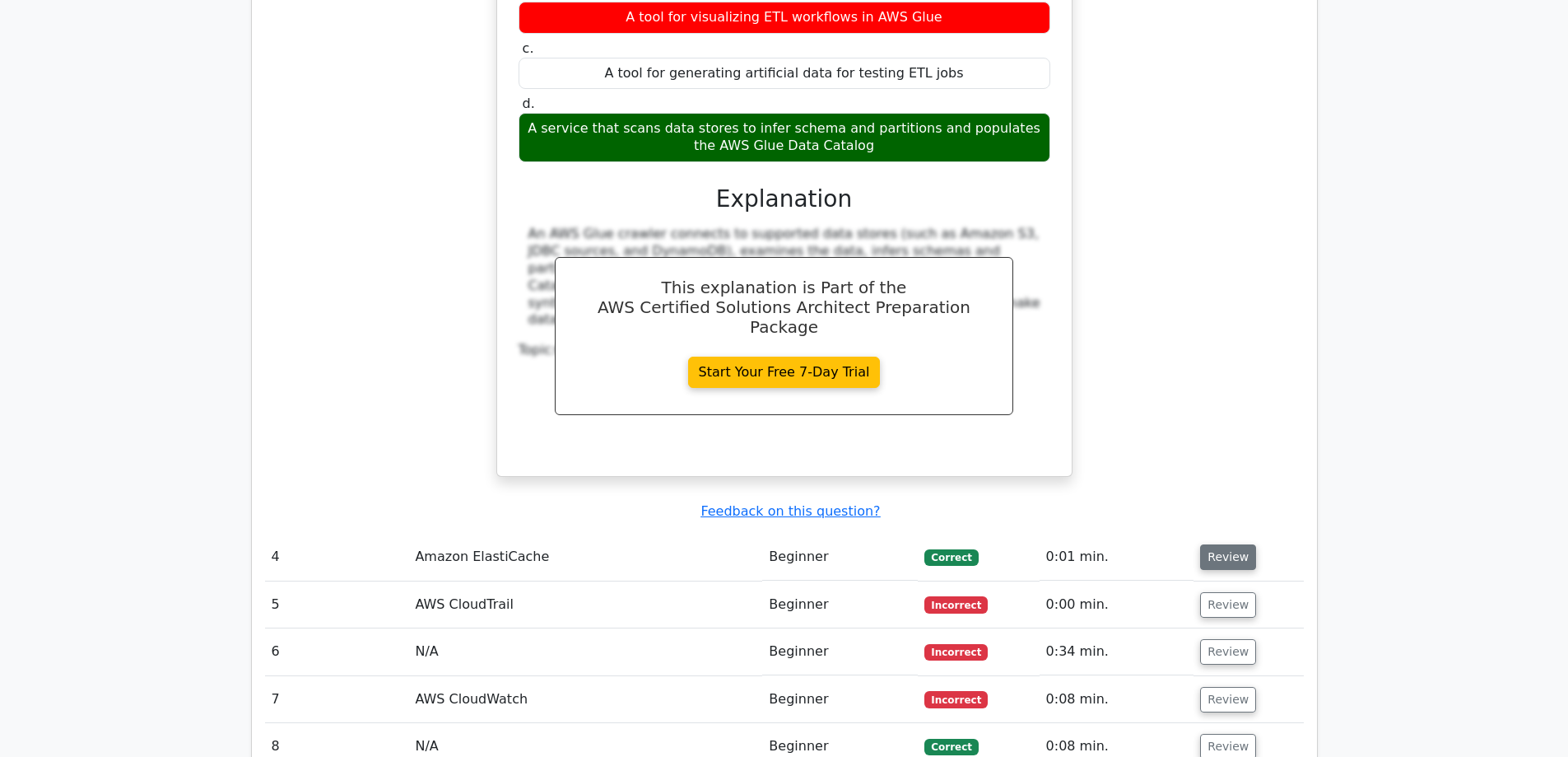
click at [1226, 544] on button "Review" at bounding box center [1228, 557] width 56 height 25
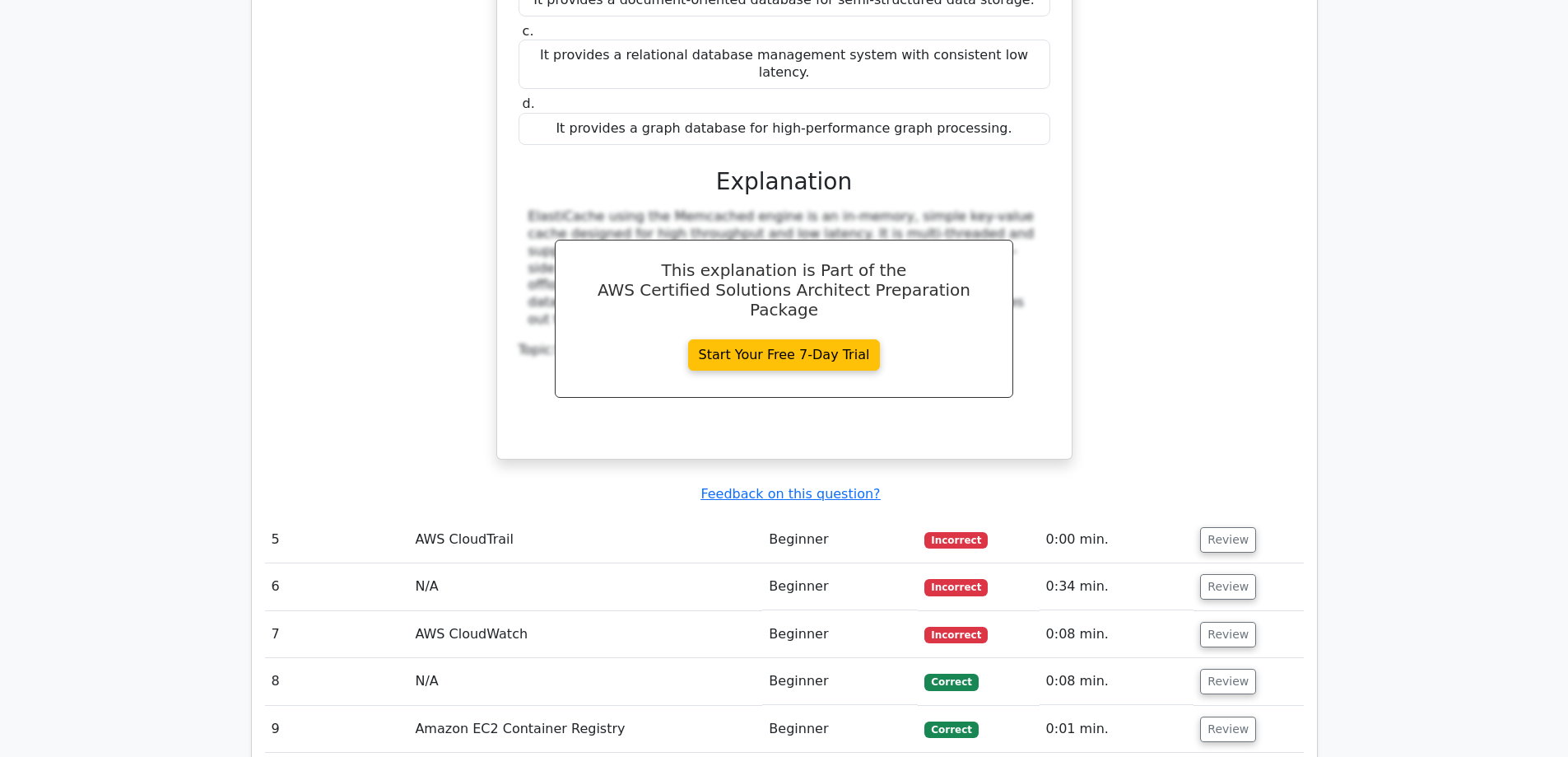
scroll to position [4117, 0]
click at [1230, 573] on button "Review" at bounding box center [1228, 586] width 56 height 25
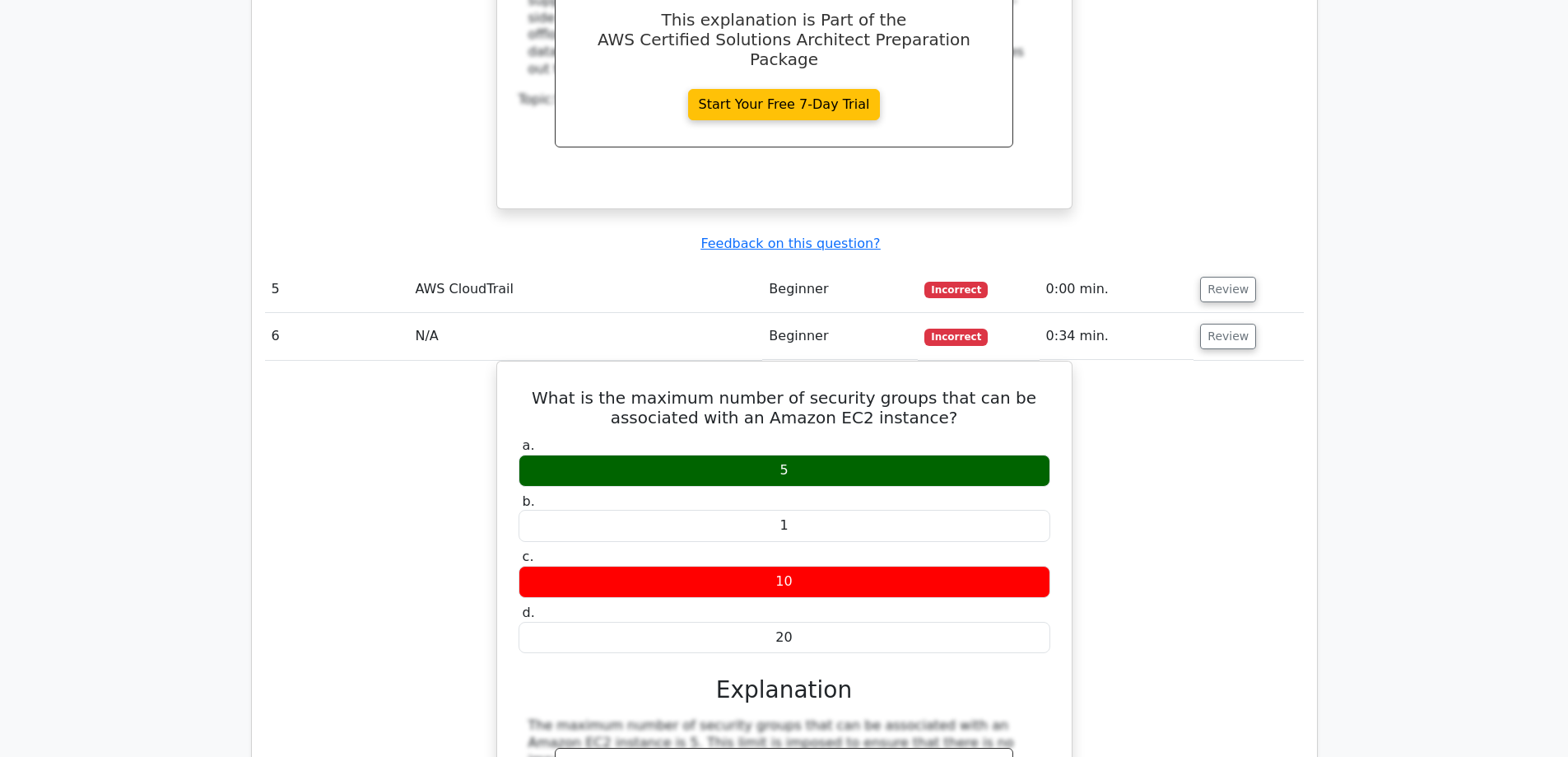
scroll to position [4446, 0]
